Goal: Communication & Community: Answer question/provide support

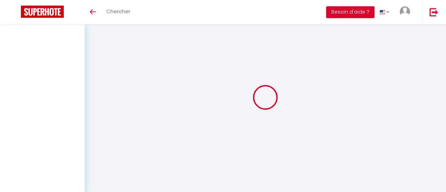
select select
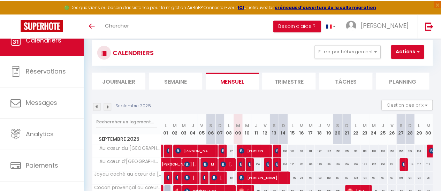
scroll to position [62, 0]
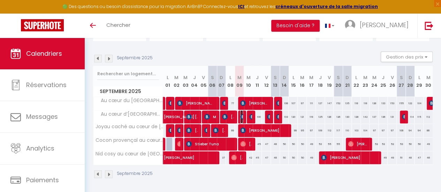
click at [240, 116] on img at bounding box center [243, 117] width 6 height 6
select select "OK"
select select "KO"
select select "0"
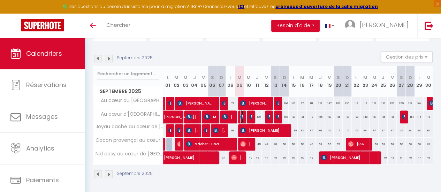
select select "1"
select select
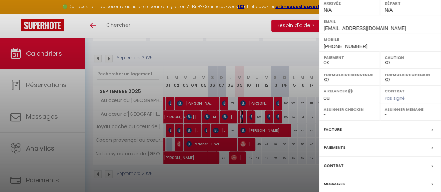
scroll to position [131, 0]
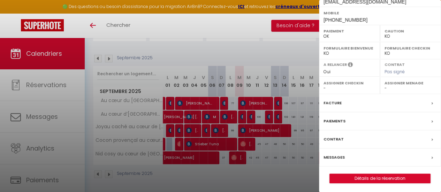
click at [337, 155] on label "Messages" at bounding box center [333, 157] width 21 height 7
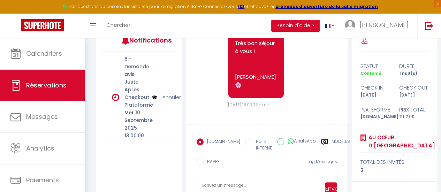
scroll to position [150, 0]
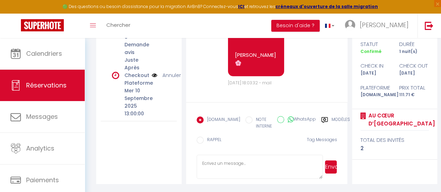
click at [218, 165] on textarea at bounding box center [259, 167] width 126 height 24
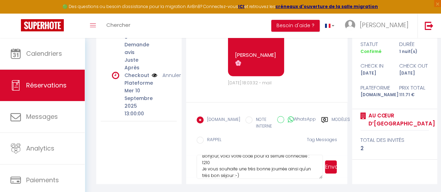
type textarea "Bonjour, voici votre code pour la serrure connectée : 1210 Je vous souhaite une…"
click at [336, 169] on button "Envoyer" at bounding box center [331, 166] width 12 height 13
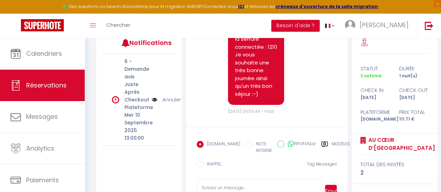
scroll to position [1228, 0]
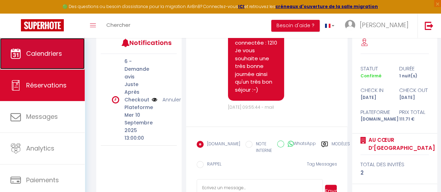
click at [56, 56] on span "Calendriers" at bounding box center [44, 53] width 36 height 9
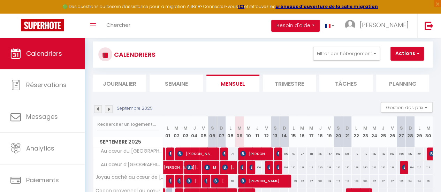
scroll to position [97, 0]
